Goal: Task Accomplishment & Management: Manage account settings

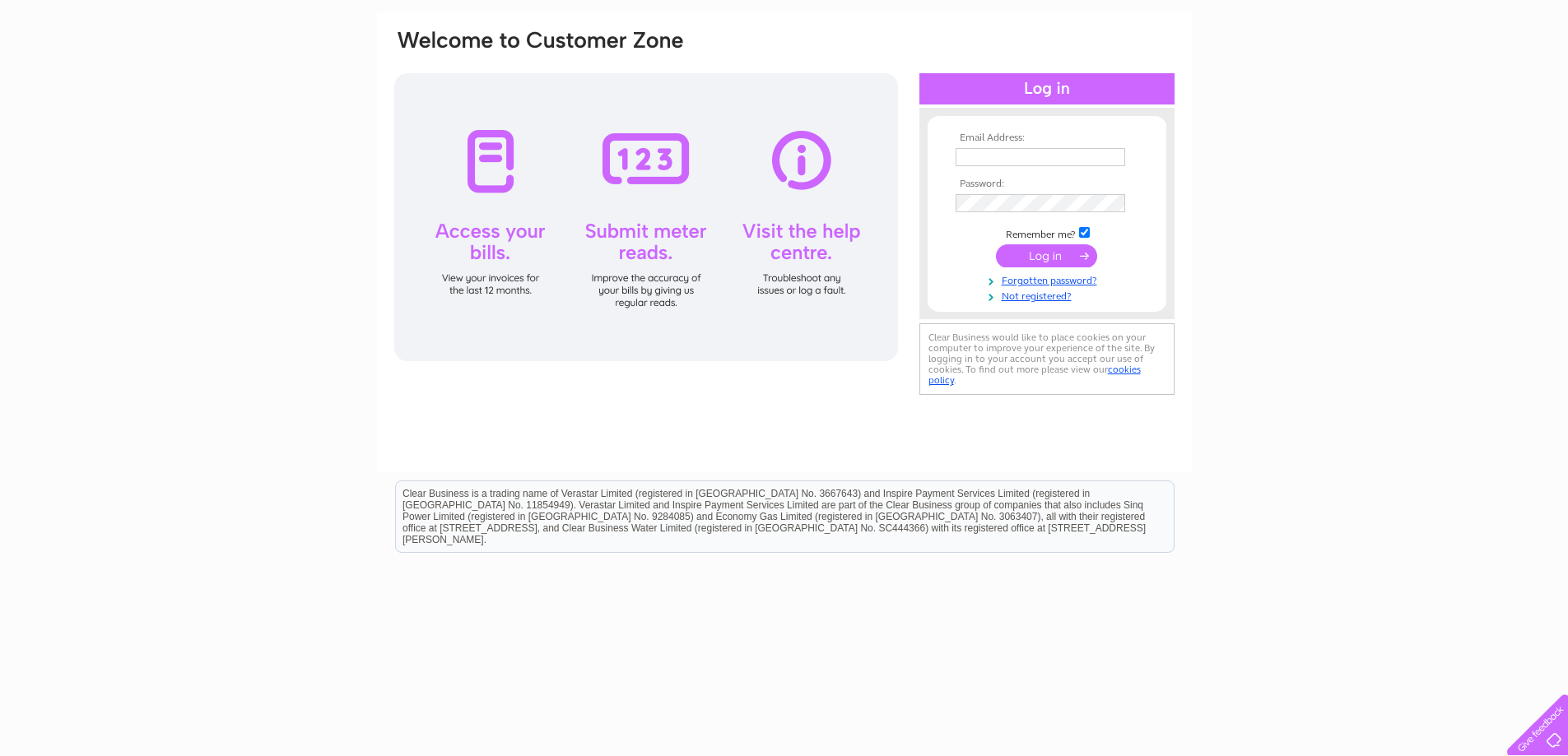
scroll to position [122, 0]
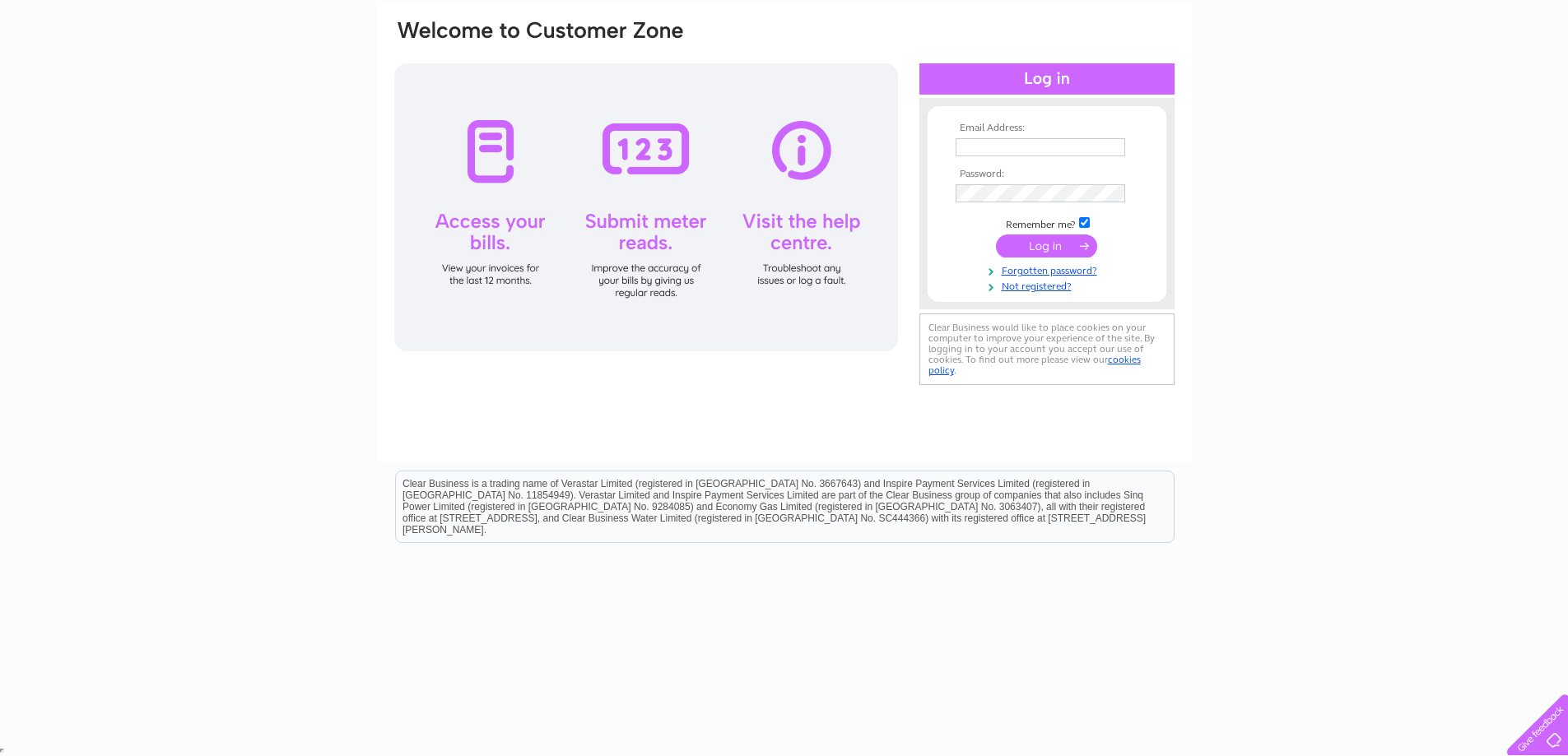
type input "[EMAIL_ADDRESS][DOMAIN_NAME]"
click at [1029, 240] on input "submit" at bounding box center [1047, 246] width 101 height 23
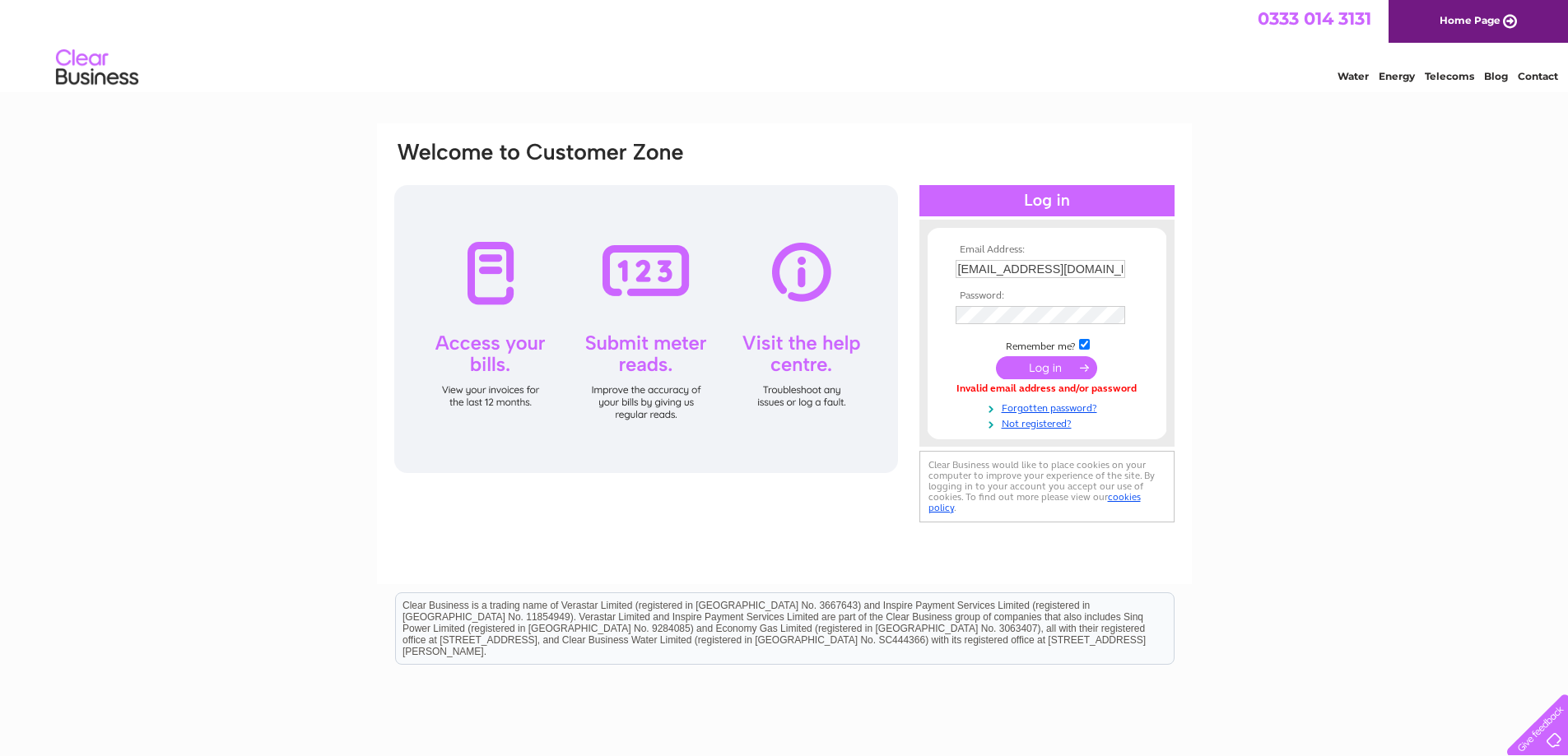
click at [1394, 76] on link "Energy" at bounding box center [1397, 76] width 37 height 12
